Goal: Task Accomplishment & Management: Complete application form

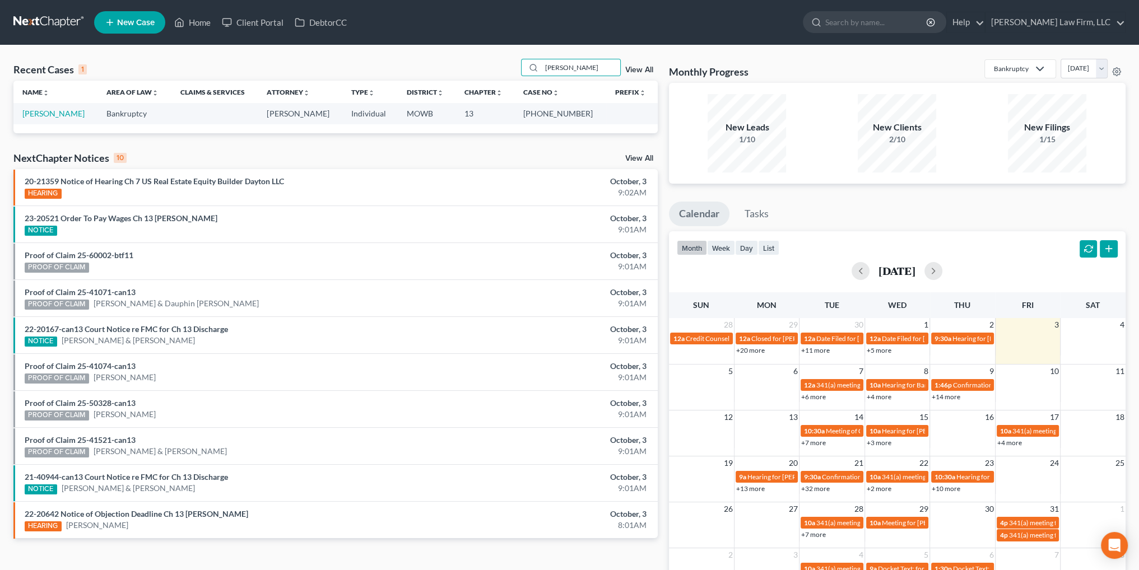
drag, startPoint x: 536, startPoint y: 68, endPoint x: 504, endPoint y: 68, distance: 31.9
click at [504, 68] on div "Recent Cases 1 STEIN View All" at bounding box center [335, 70] width 644 height 22
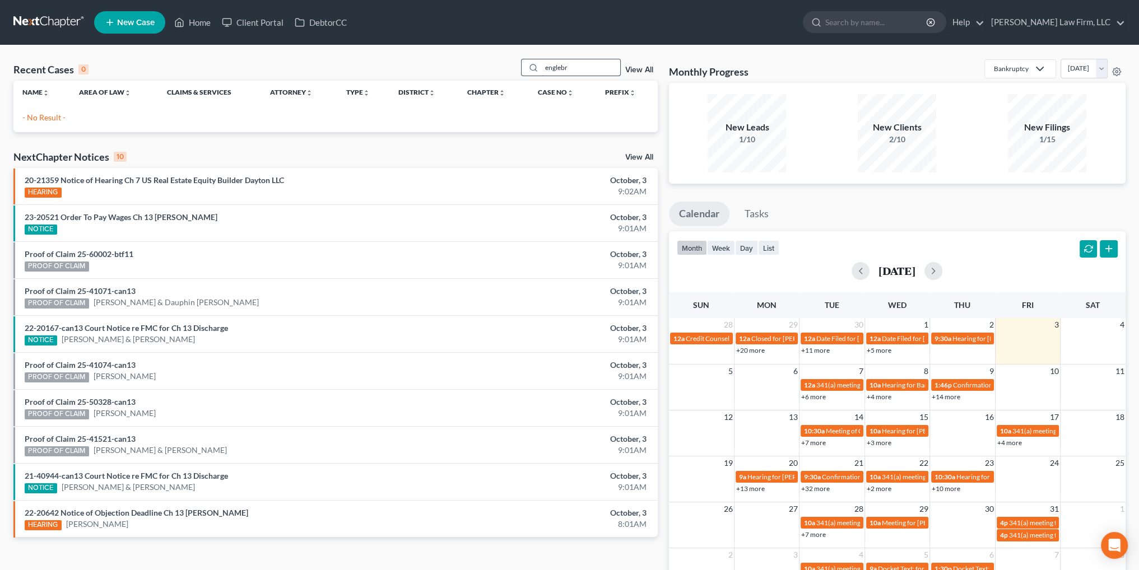
click at [576, 69] on input "englebr" at bounding box center [581, 67] width 78 height 16
drag, startPoint x: 576, startPoint y: 69, endPoint x: 535, endPoint y: 68, distance: 40.9
click at [535, 68] on div "englebr" at bounding box center [571, 67] width 100 height 17
type input "engl"
click at [928, 23] on input "search" at bounding box center [876, 22] width 103 height 21
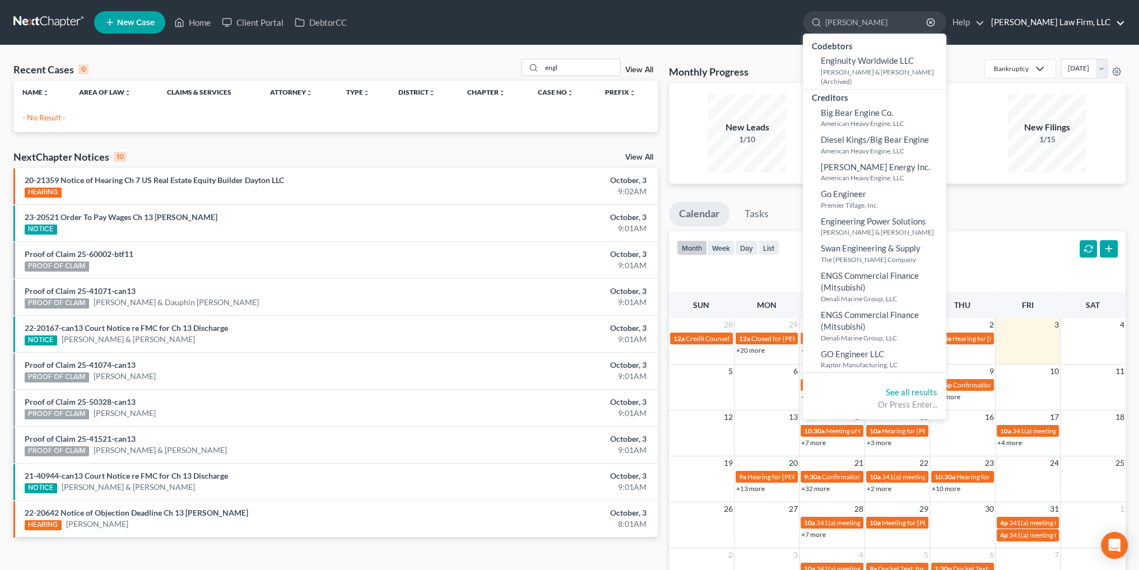
type input "engle"
click at [1094, 21] on link "[PERSON_NAME] Law Firm, LLC" at bounding box center [1055, 22] width 140 height 20
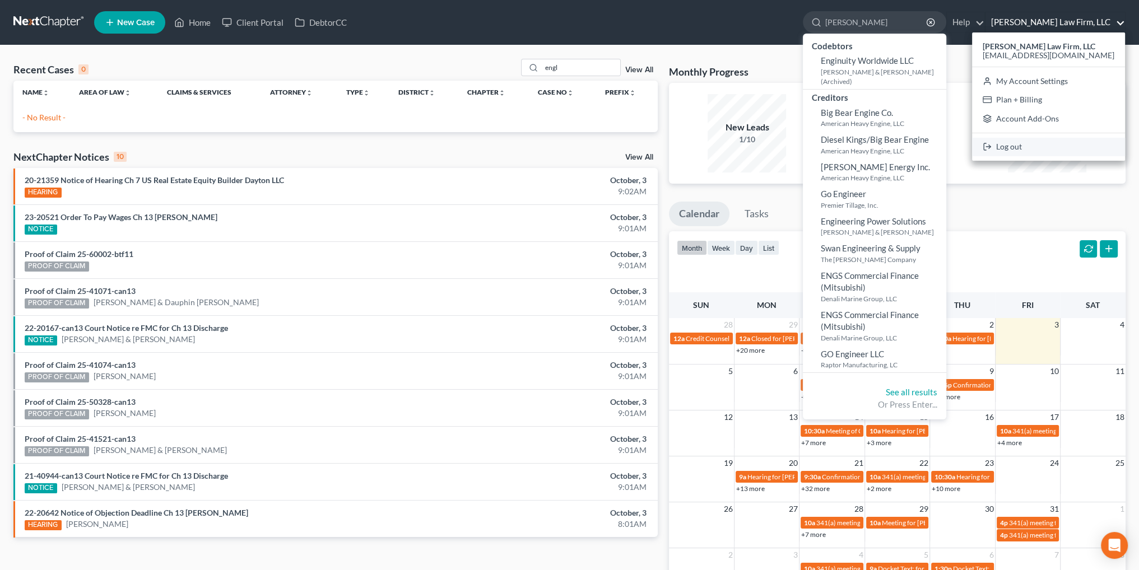
click at [1056, 147] on link "Log out" at bounding box center [1048, 147] width 153 height 19
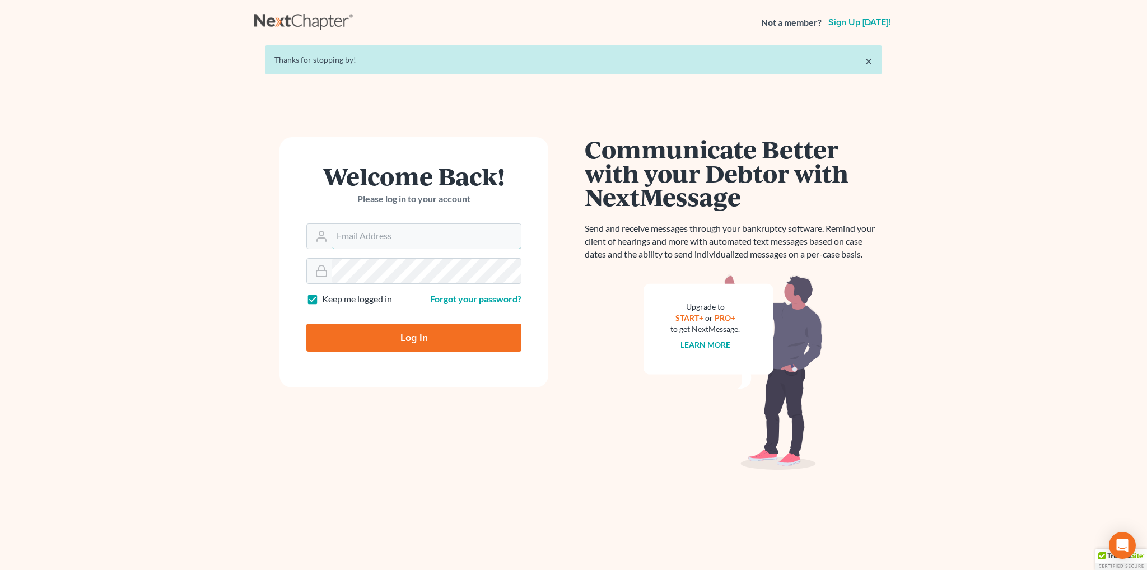
type input "[EMAIL_ADDRESS][DOMAIN_NAME]"
click at [399, 339] on input "Log In" at bounding box center [413, 338] width 215 height 28
type input "Thinking..."
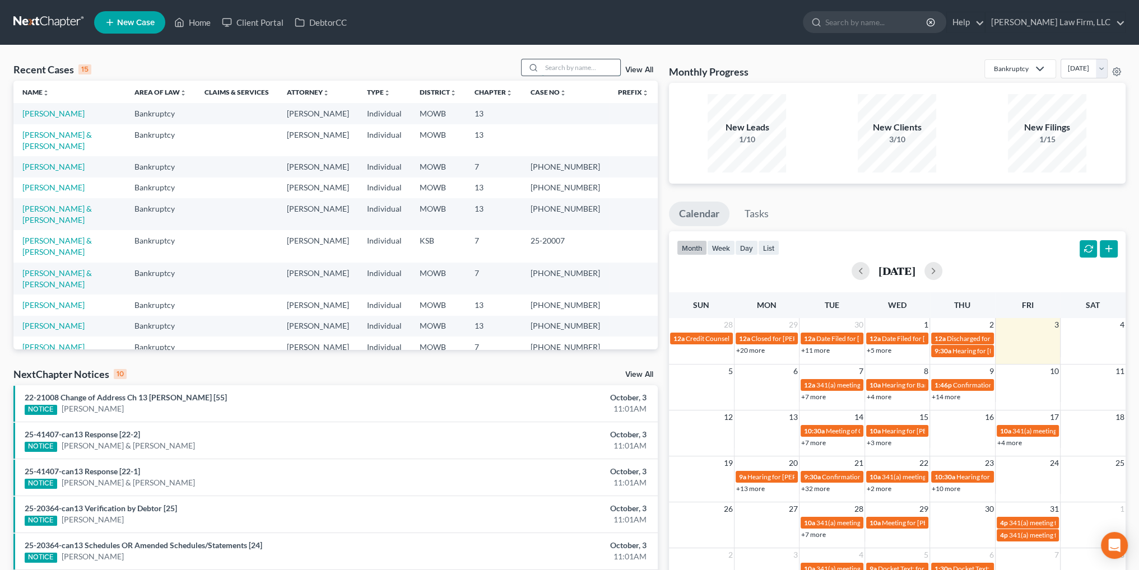
click at [574, 63] on input "search" at bounding box center [581, 67] width 78 height 16
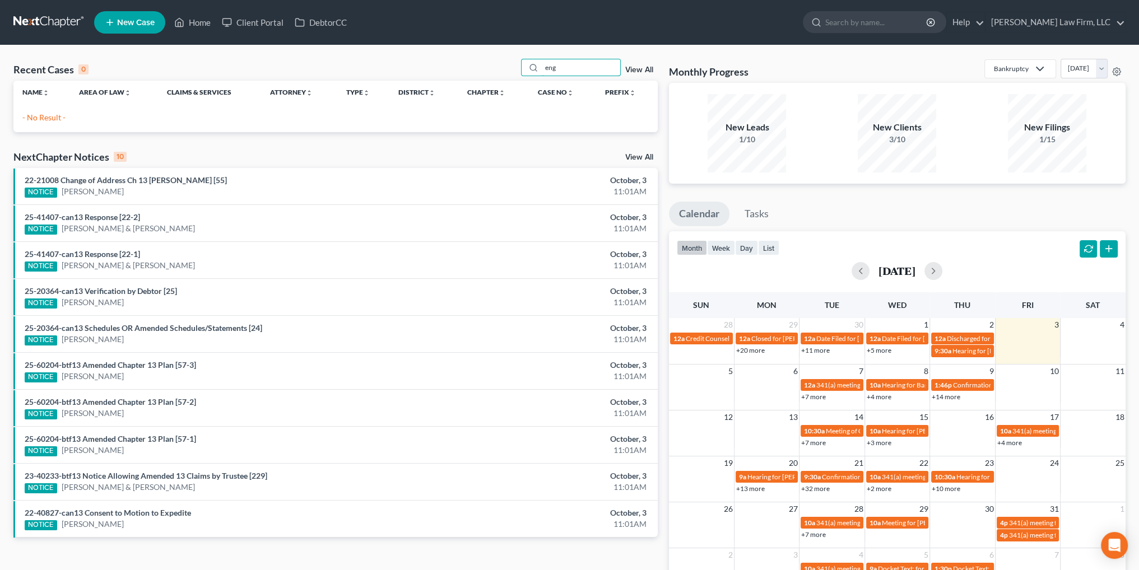
type input "eng"
click at [133, 22] on span "New Case" at bounding box center [136, 22] width 38 height 8
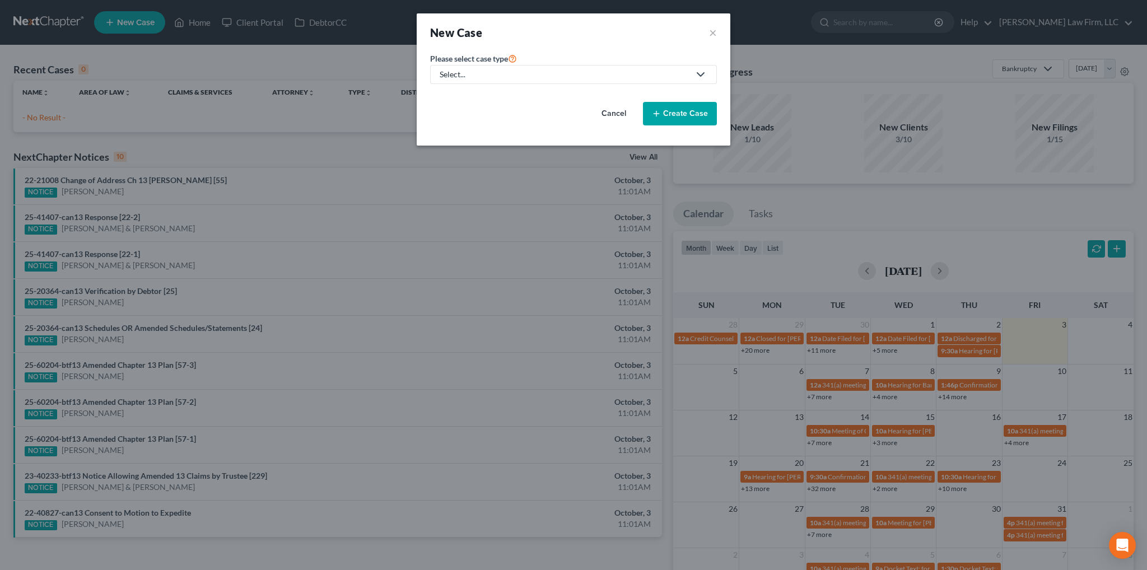
click at [512, 77] on div "Select..." at bounding box center [565, 74] width 250 height 11
click at [457, 95] on div "Bankruptcy" at bounding box center [461, 96] width 40 height 11
select select "46"
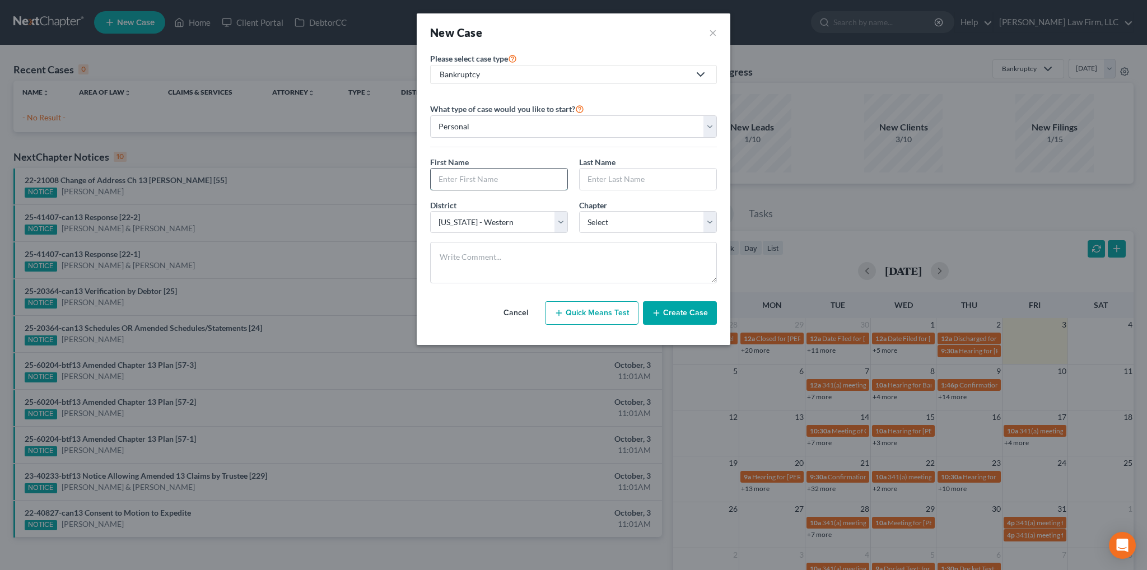
click at [484, 184] on input "text" at bounding box center [499, 179] width 137 height 21
type input "[PERSON_NAME]"
click at [555, 225] on select "Select [US_STATE] - [GEOGRAPHIC_DATA] [US_STATE] - [GEOGRAPHIC_DATA][US_STATE] …" at bounding box center [499, 222] width 138 height 22
select select "31"
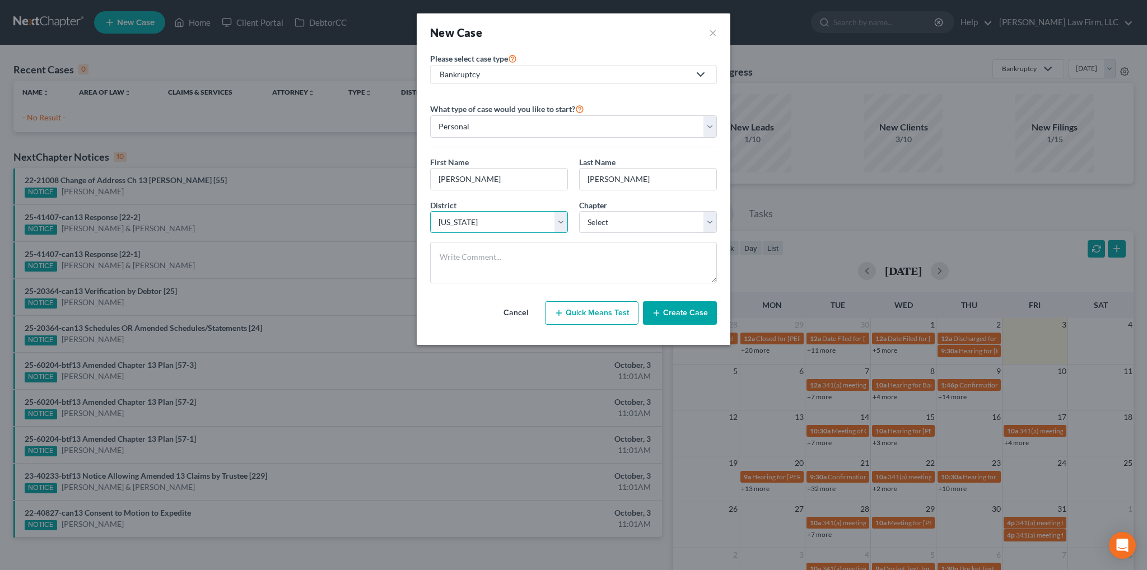
click at [430, 211] on select "Select [US_STATE] - [GEOGRAPHIC_DATA] [US_STATE] - [GEOGRAPHIC_DATA][US_STATE] …" at bounding box center [499, 222] width 138 height 22
click at [643, 230] on select "Select 7 11 12 13" at bounding box center [648, 222] width 138 height 22
select select "3"
click at [579, 211] on select "Select 7 11 12 13" at bounding box center [648, 222] width 138 height 22
click at [670, 317] on button "Create Case" at bounding box center [680, 313] width 74 height 24
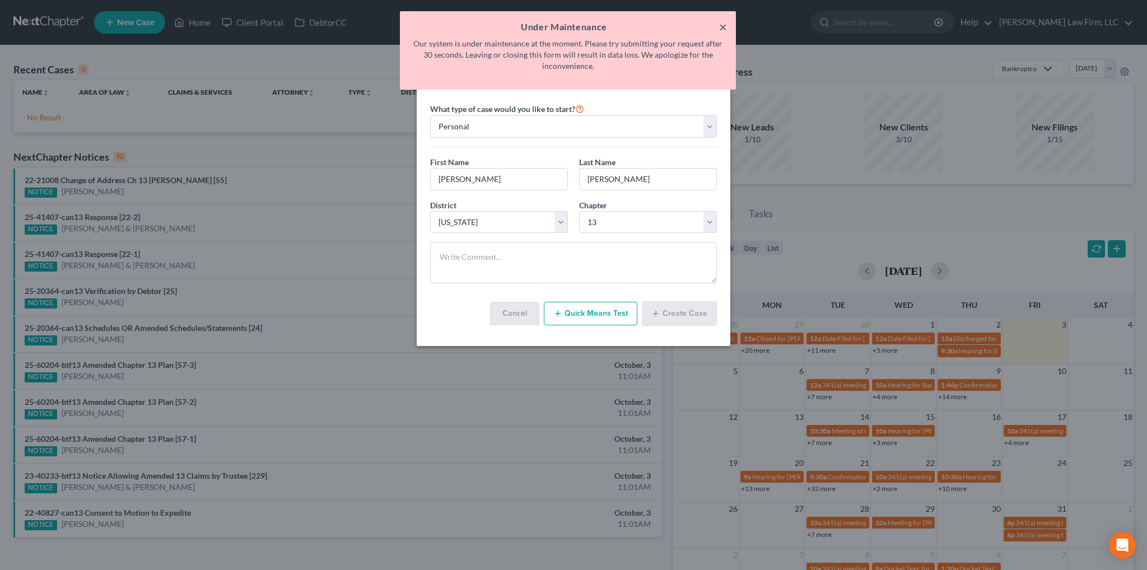
click at [722, 28] on button "×" at bounding box center [723, 26] width 8 height 13
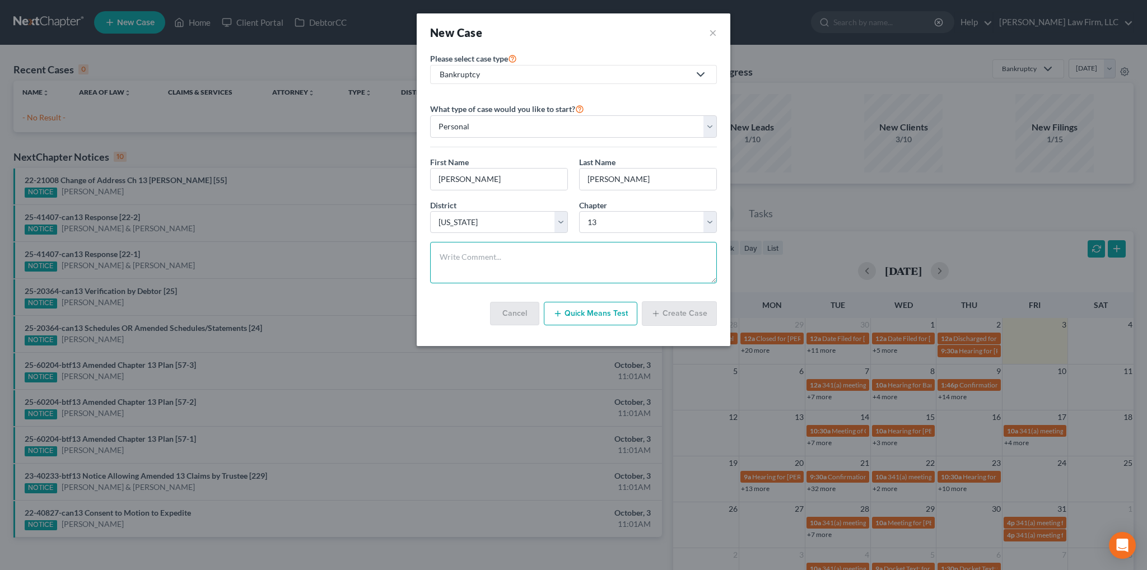
click at [515, 253] on textarea at bounding box center [573, 262] width 287 height 41
click at [673, 66] on link "Bankruptcy" at bounding box center [573, 74] width 287 height 19
click at [446, 95] on div "Bankruptcy" at bounding box center [461, 96] width 41 height 11
click at [712, 34] on button "×" at bounding box center [713, 33] width 8 height 16
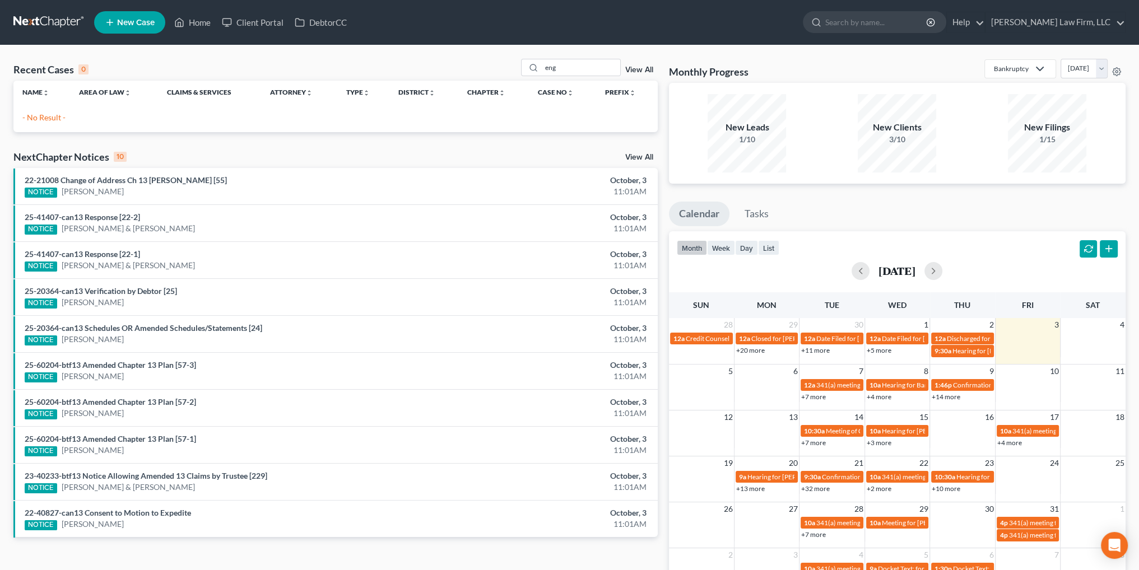
click at [125, 25] on span "New Case" at bounding box center [136, 22] width 38 height 8
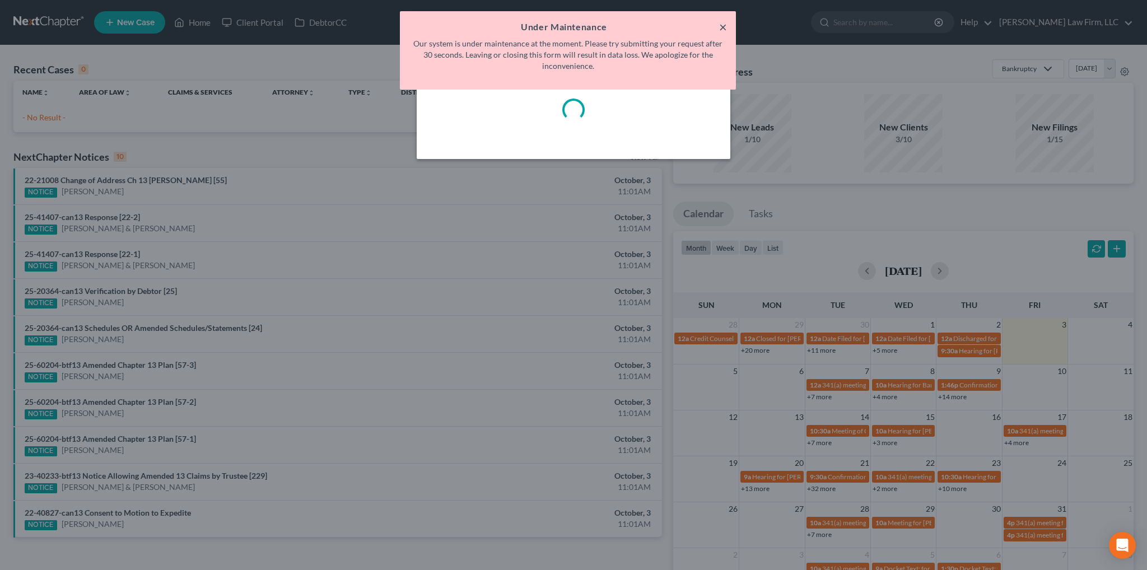
click at [724, 27] on button "×" at bounding box center [723, 26] width 8 height 13
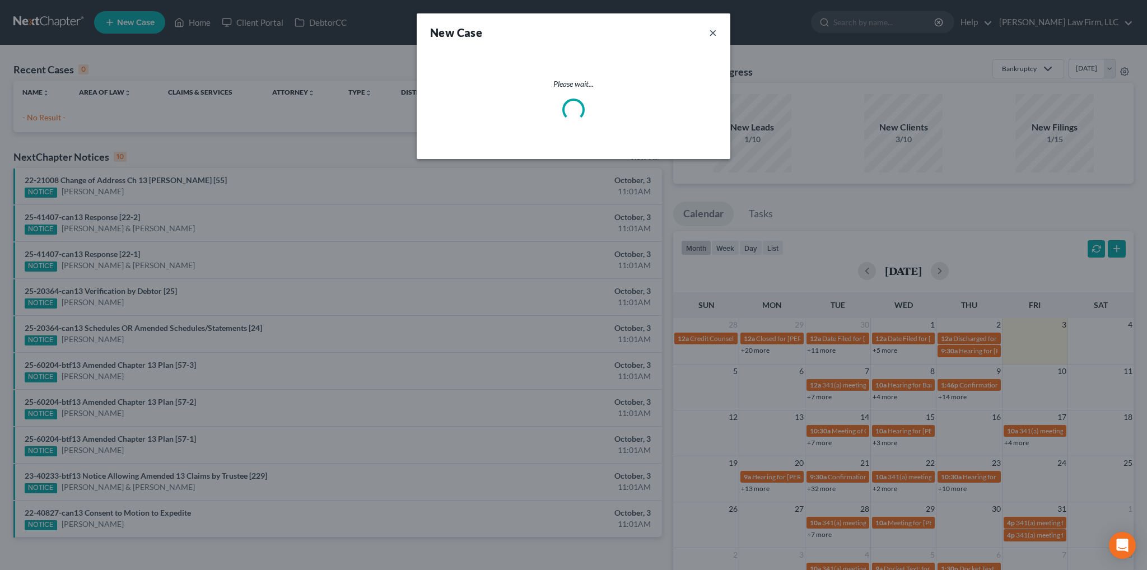
click at [714, 35] on button "×" at bounding box center [713, 33] width 8 height 16
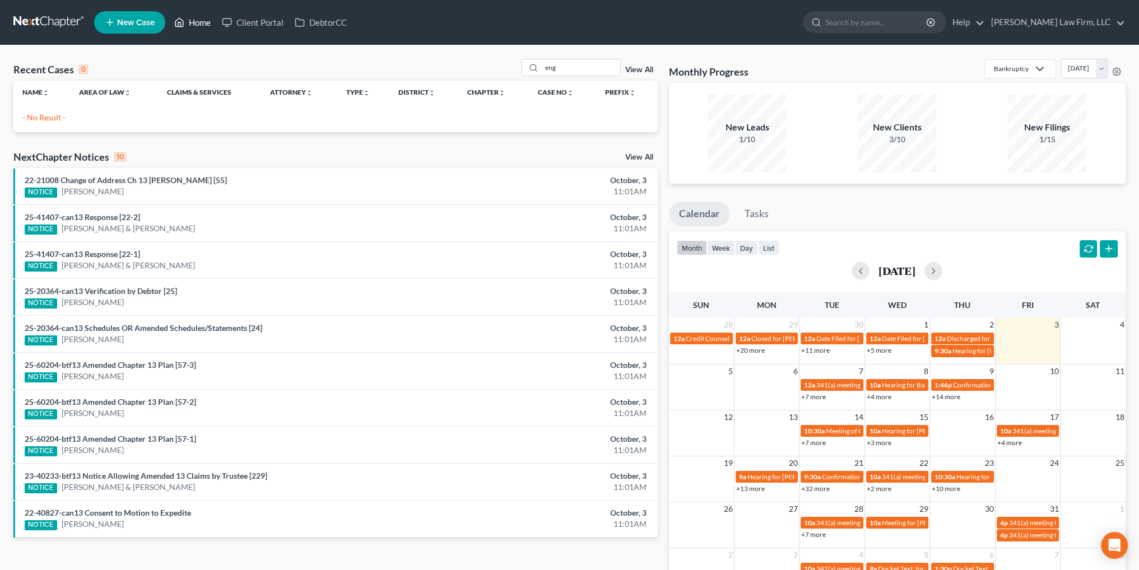
click at [188, 20] on link "Home" at bounding box center [193, 22] width 48 height 20
click at [581, 74] on input "eng" at bounding box center [581, 67] width 78 height 16
drag, startPoint x: 571, startPoint y: 66, endPoint x: 499, endPoint y: 69, distance: 72.3
click at [499, 69] on div "Recent Cases 0 eng View All" at bounding box center [335, 70] width 644 height 22
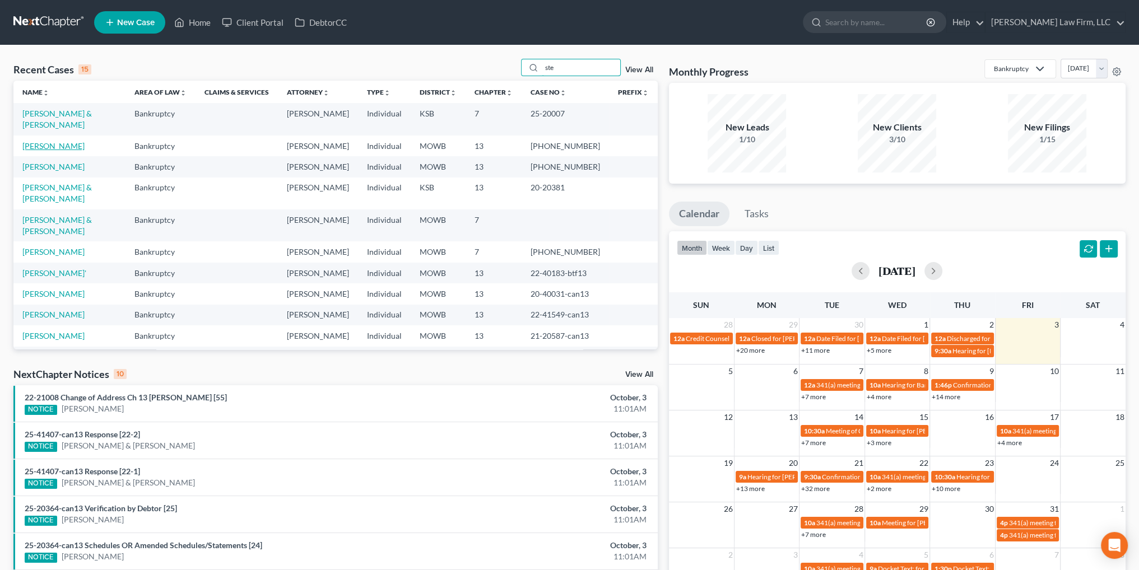
type input "ste"
click at [52, 143] on link "[PERSON_NAME]" at bounding box center [53, 146] width 62 height 10
select select "6"
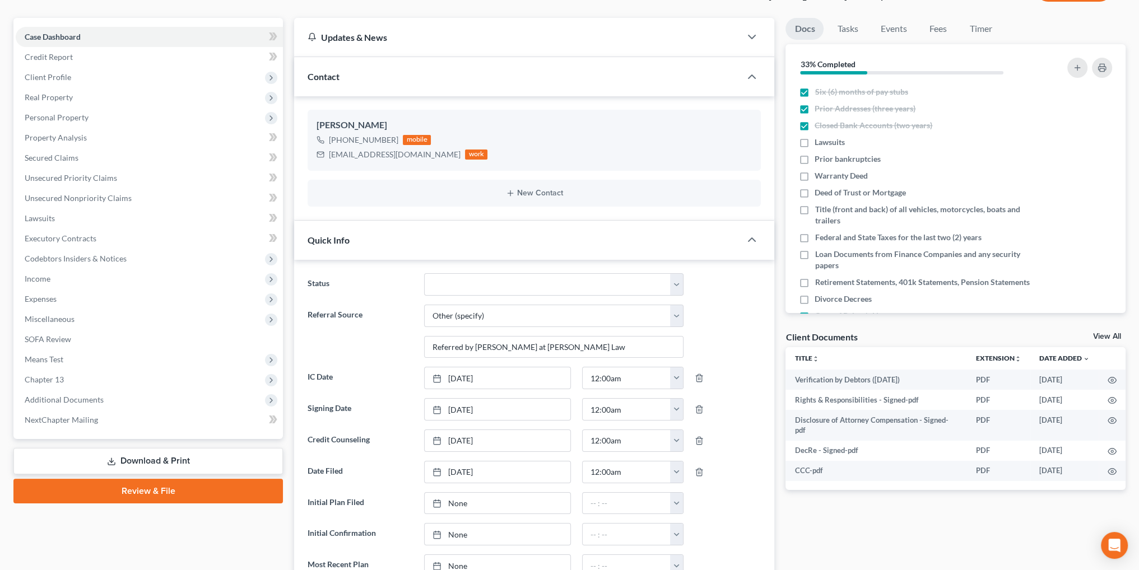
scroll to position [86, 0]
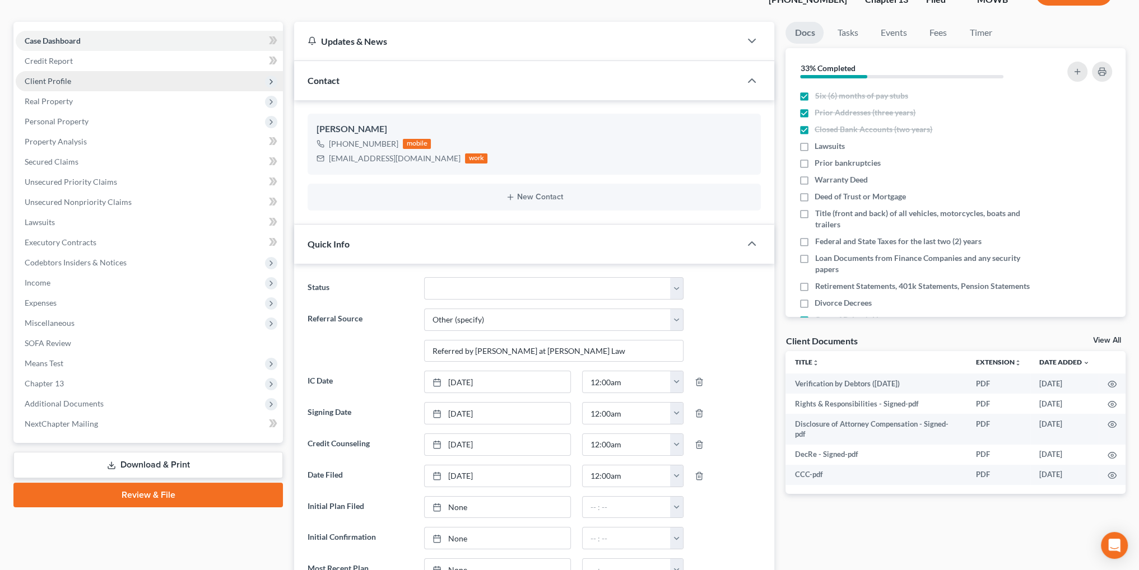
click at [52, 81] on span "Client Profile" at bounding box center [48, 81] width 47 height 10
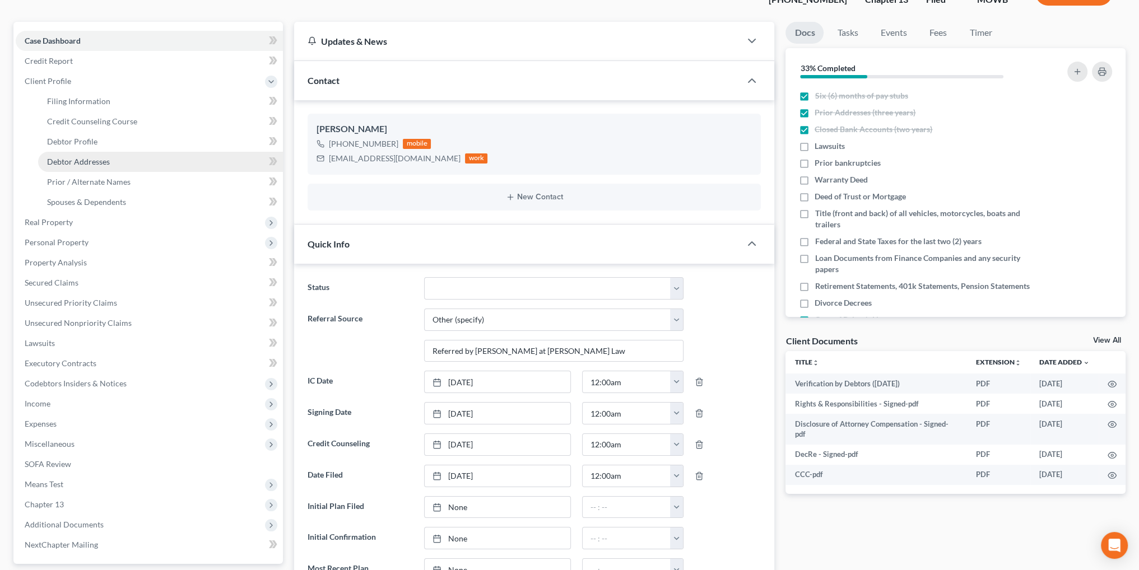
drag, startPoint x: 87, startPoint y: 156, endPoint x: 107, endPoint y: 157, distance: 19.6
click at [87, 157] on span "Debtor Addresses" at bounding box center [78, 162] width 63 height 10
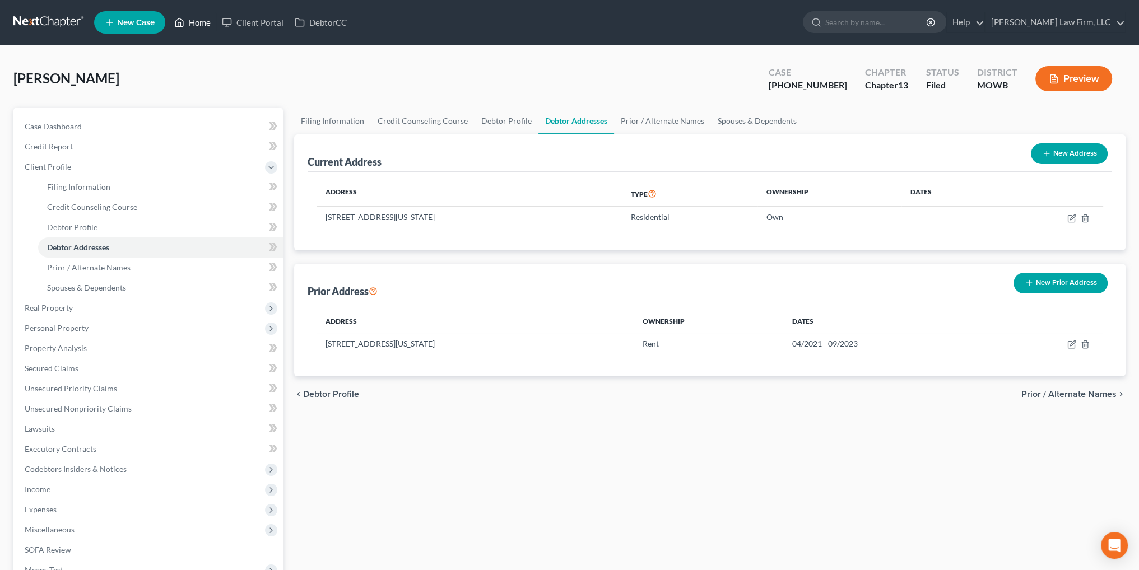
click at [194, 19] on link "Home" at bounding box center [193, 22] width 48 height 20
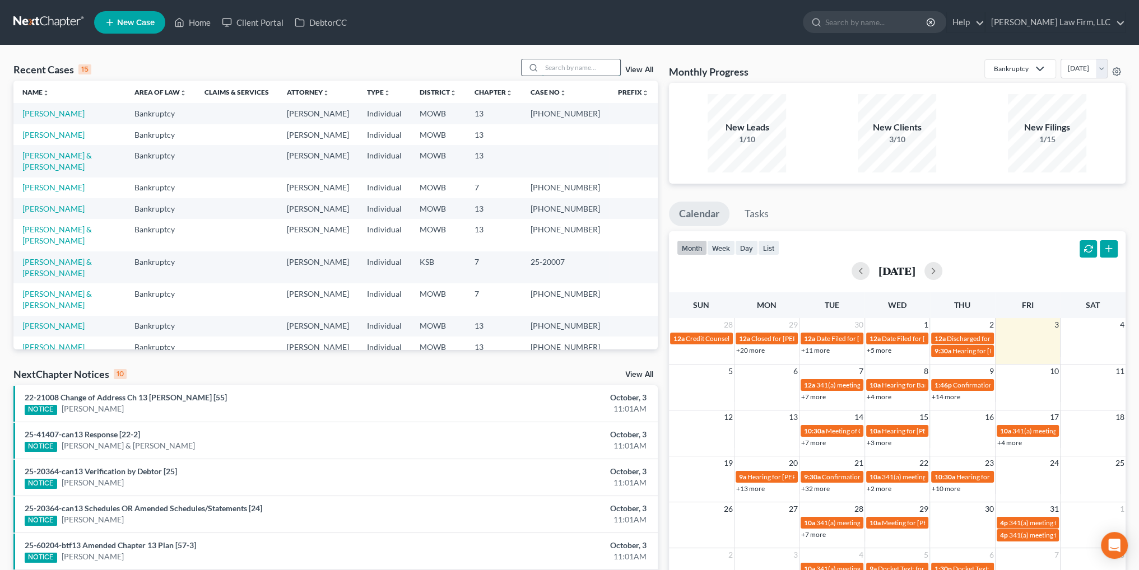
click at [578, 71] on input "search" at bounding box center [581, 67] width 78 height 16
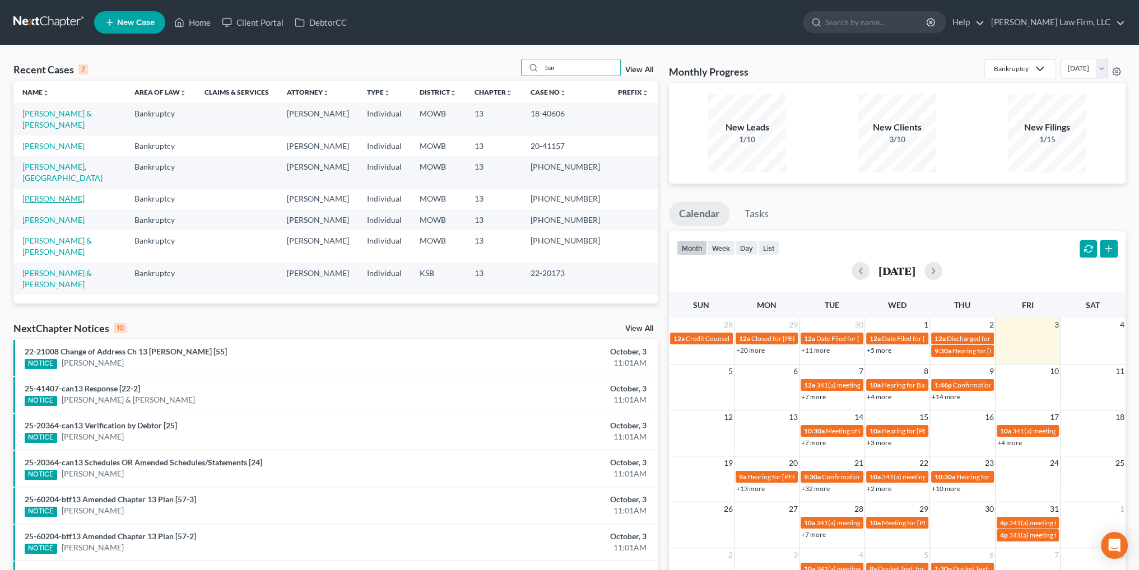
type input "bar"
click at [45, 194] on link "[PERSON_NAME]" at bounding box center [53, 199] width 62 height 10
select select "4"
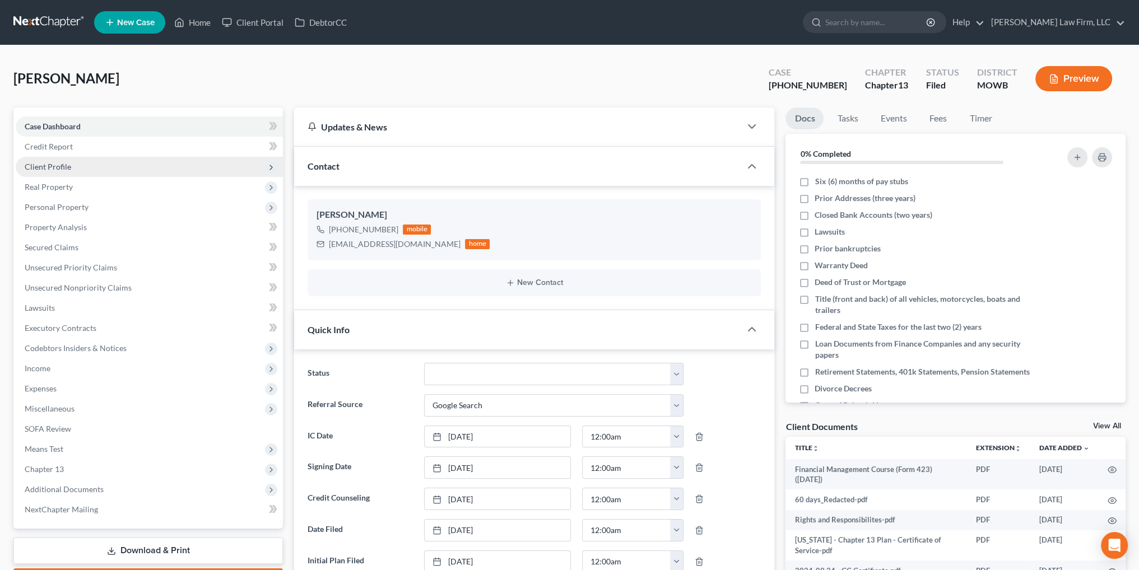
click at [44, 162] on span "Client Profile" at bounding box center [48, 167] width 47 height 10
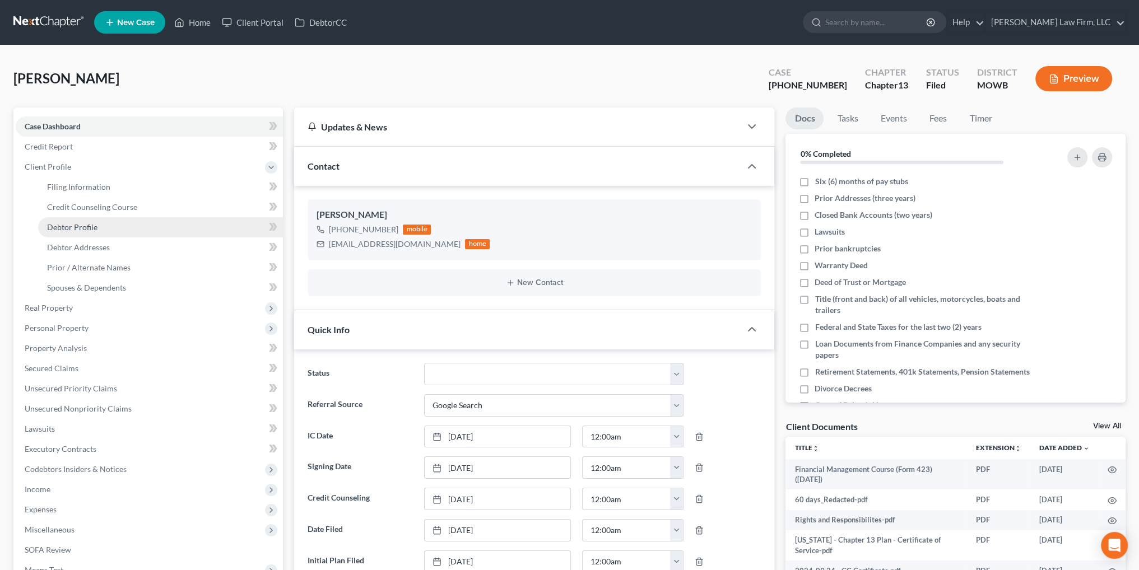
scroll to position [1366, 0]
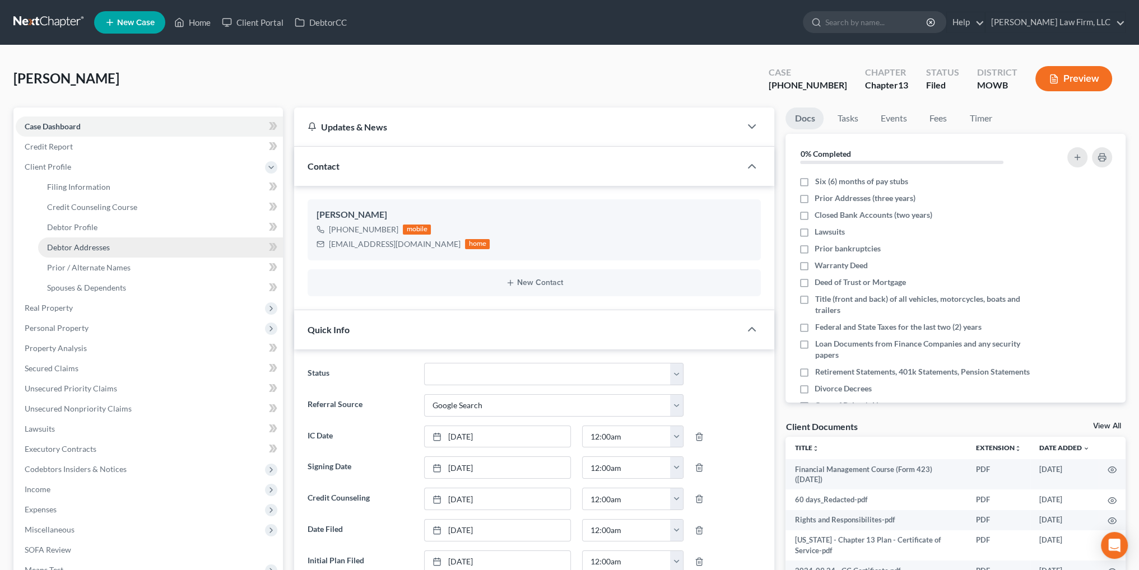
click at [69, 244] on span "Debtor Addresses" at bounding box center [78, 248] width 63 height 10
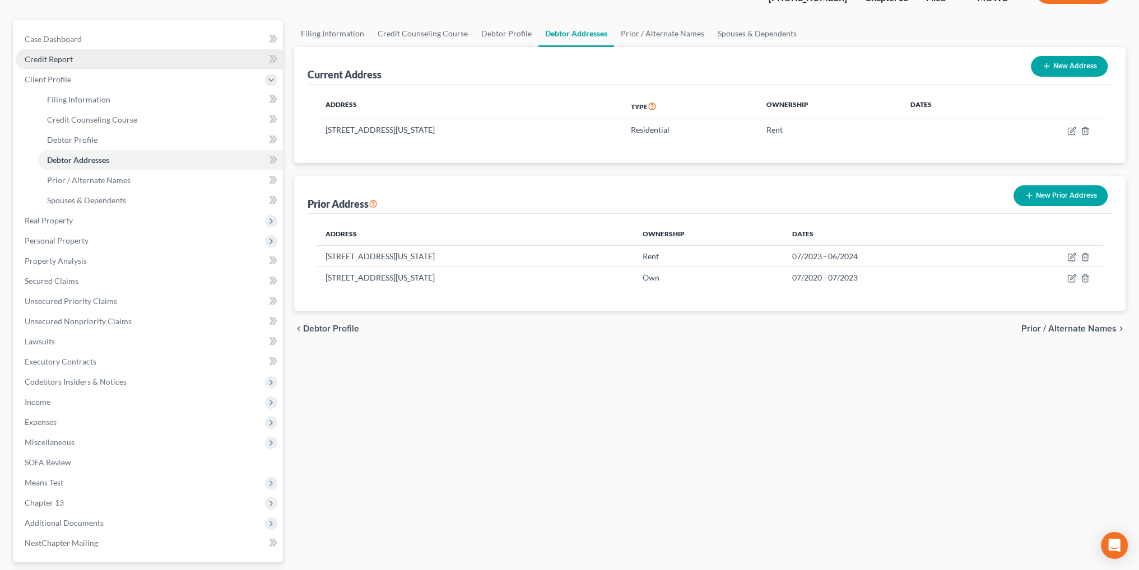
scroll to position [18, 0]
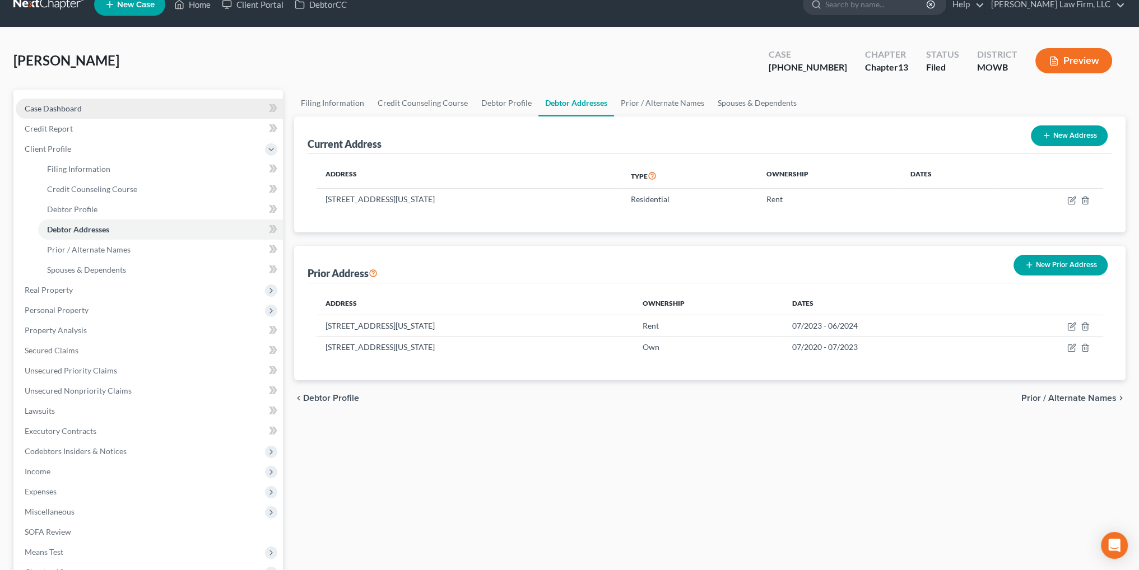
click at [49, 104] on span "Case Dashboard" at bounding box center [53, 109] width 57 height 10
select select "3"
select select "4"
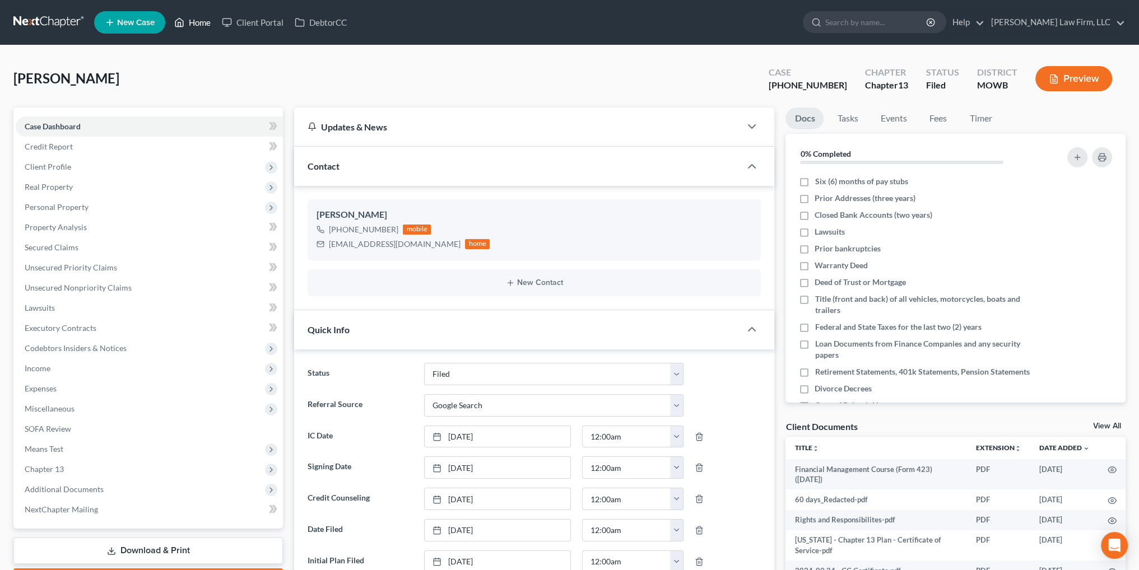
click at [200, 22] on link "Home" at bounding box center [193, 22] width 48 height 20
